Goal: Task Accomplishment & Management: Complete application form

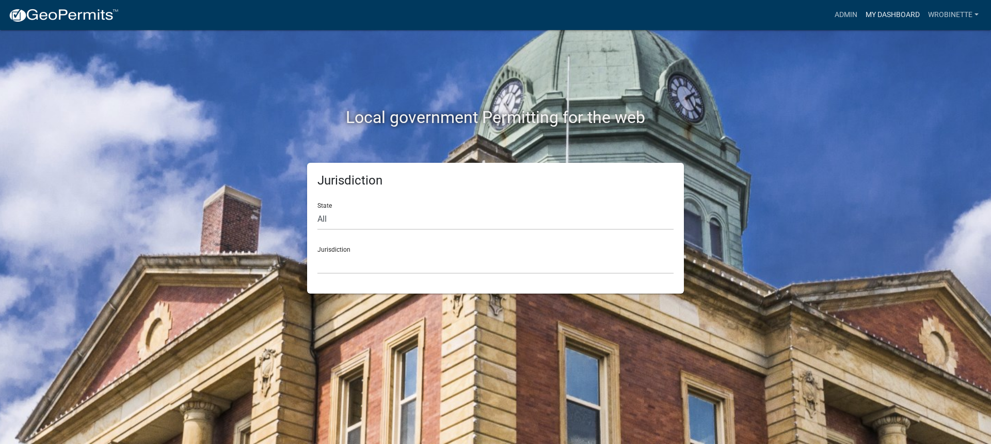
click at [882, 11] on link "My Dashboard" at bounding box center [893, 15] width 62 height 20
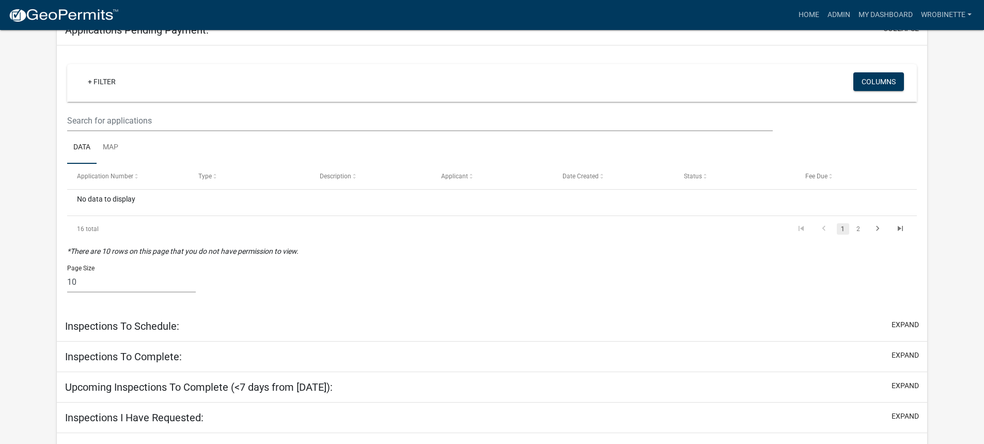
scroll to position [198, 0]
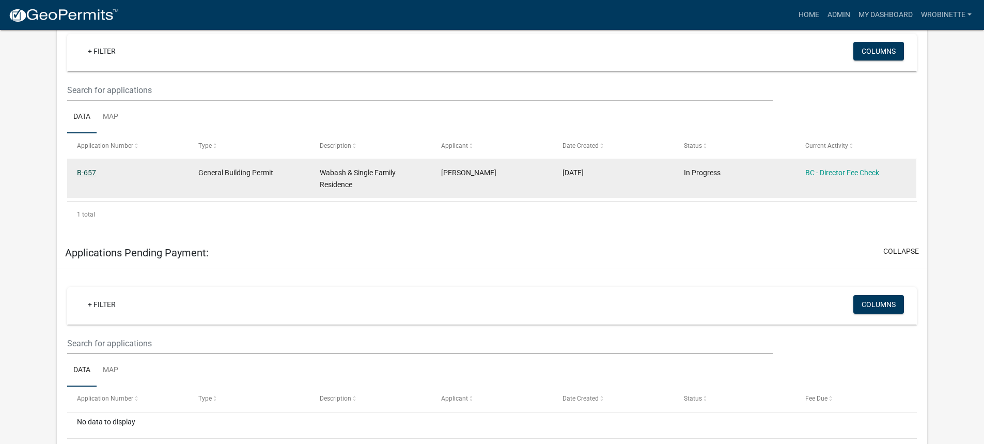
click at [88, 170] on link "B-657" at bounding box center [86, 172] width 19 height 8
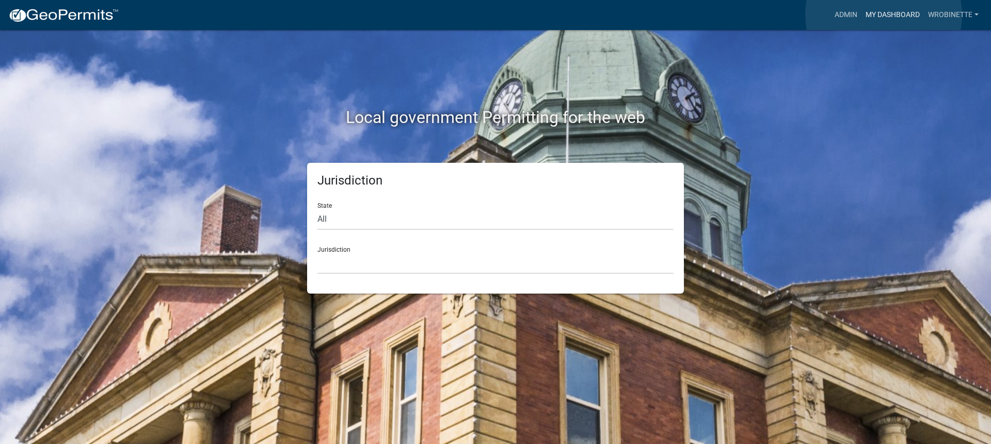
click at [884, 14] on link "My Dashboard" at bounding box center [893, 15] width 62 height 20
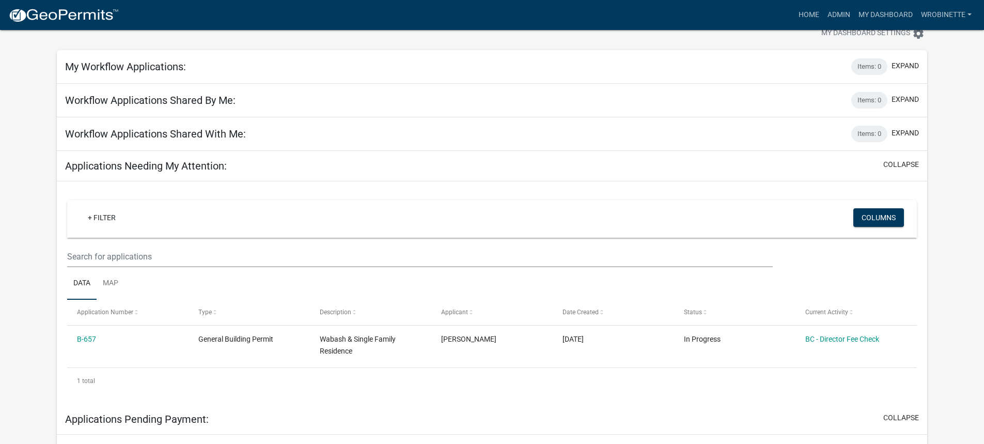
scroll to position [155, 0]
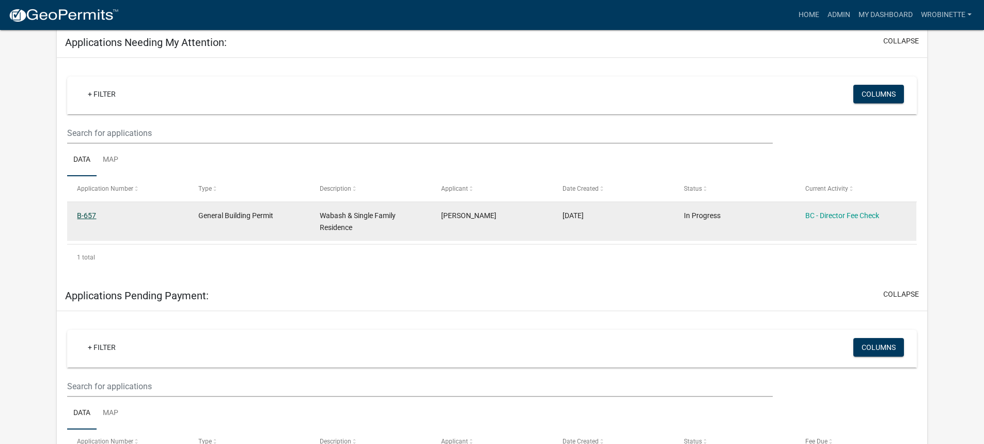
click at [88, 218] on link "B-657" at bounding box center [86, 215] width 19 height 8
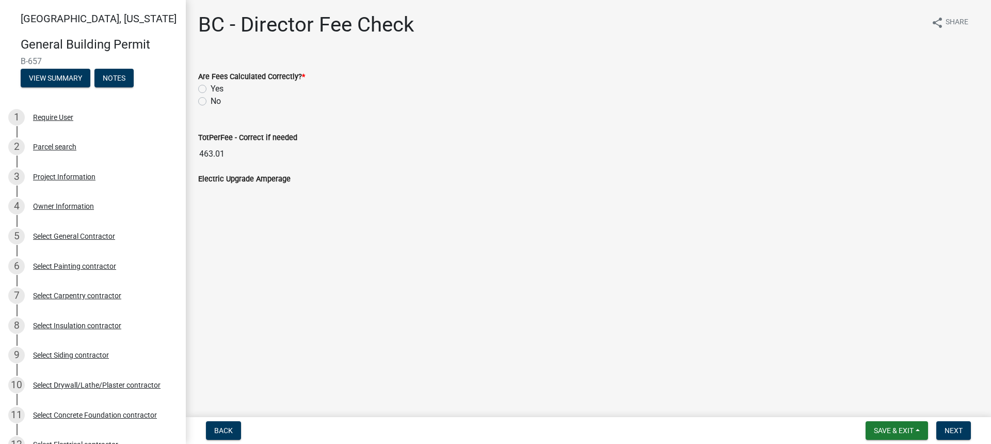
drag, startPoint x: 200, startPoint y: 88, endPoint x: 213, endPoint y: 91, distance: 12.8
click at [211, 88] on label "Yes" at bounding box center [217, 89] width 13 height 12
click at [211, 88] on input "Yes" at bounding box center [214, 86] width 7 height 7
radio input "true"
click at [955, 429] on span "Next" at bounding box center [954, 430] width 18 height 8
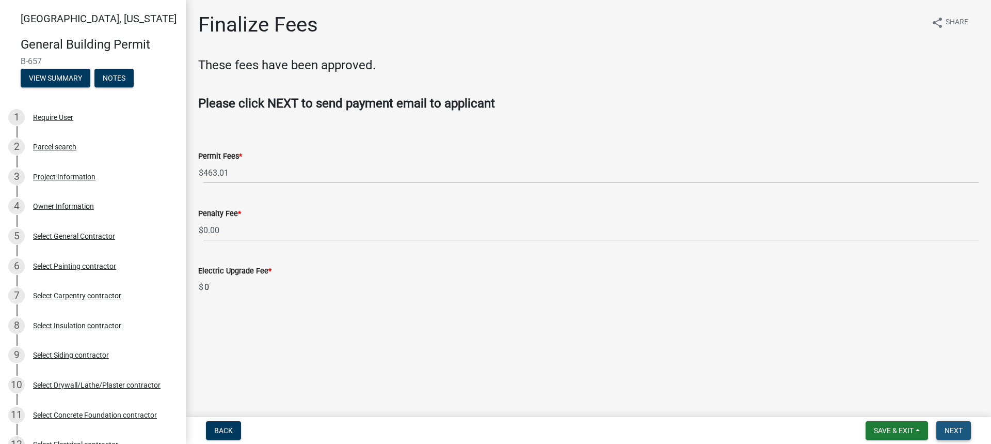
click at [956, 426] on span "Next" at bounding box center [954, 430] width 18 height 8
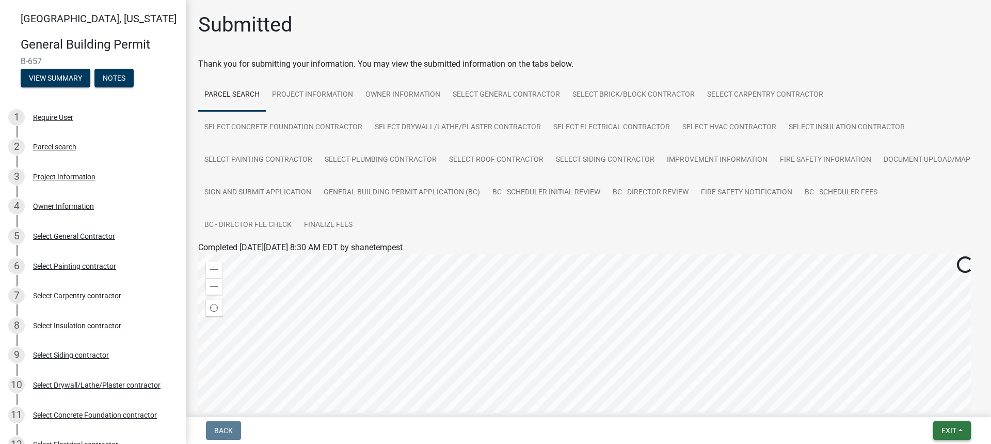
click at [951, 431] on span "Exit" at bounding box center [949, 430] width 15 height 8
click at [923, 404] on button "Save & Exit" at bounding box center [930, 403] width 83 height 25
